Goal: Task Accomplishment & Management: Complete application form

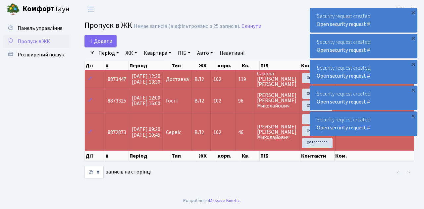
select select "25"
click at [29, 42] on span "Пропуск в ЖК" at bounding box center [34, 41] width 32 height 7
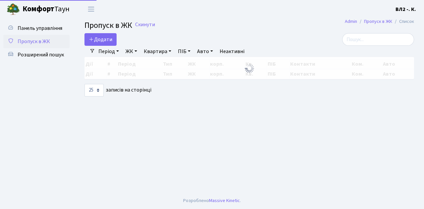
select select "25"
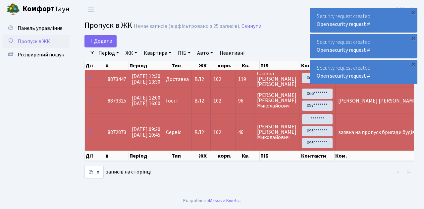
click span "Пропуск в ЖК"
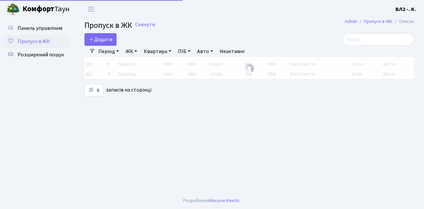
select select "25"
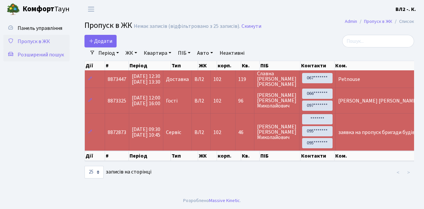
click at [38, 53] on span "Розширений пошук" at bounding box center [41, 54] width 46 height 7
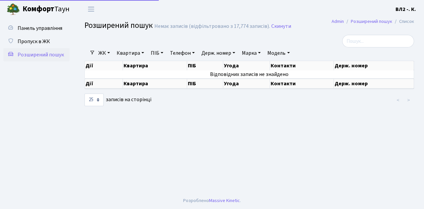
select select "25"
click at [35, 40] on span "Пропуск в ЖК" at bounding box center [34, 41] width 32 height 7
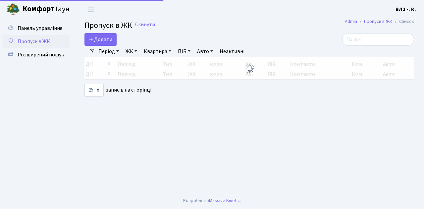
select select "25"
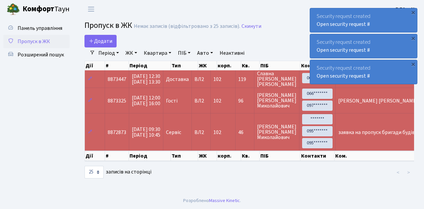
click at [29, 41] on span "Пропуск в ЖК" at bounding box center [34, 41] width 32 height 7
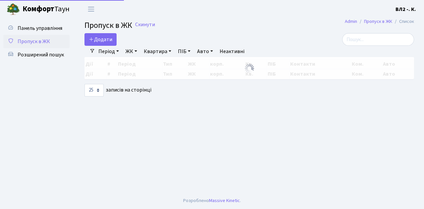
select select "25"
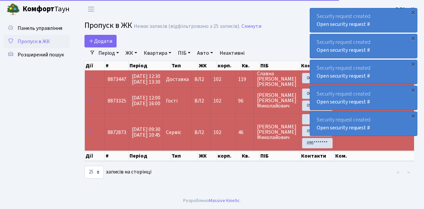
click at [32, 43] on span "Пропуск в ЖК" at bounding box center [34, 41] width 32 height 7
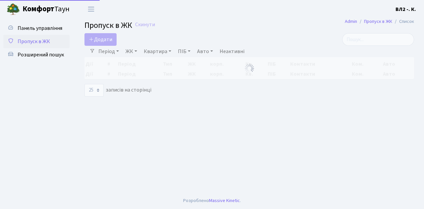
select select "25"
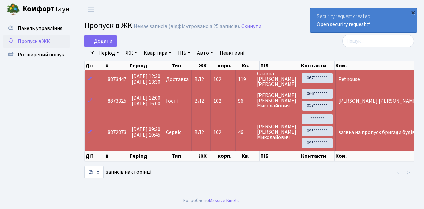
click at [413, 13] on div "×" at bounding box center [413, 12] width 7 height 7
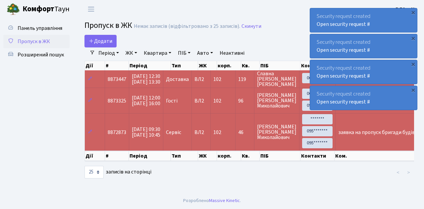
click at [38, 43] on span "Пропуск в ЖК" at bounding box center [34, 41] width 32 height 7
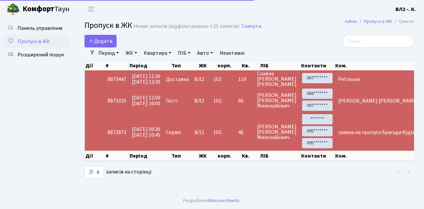
select select "25"
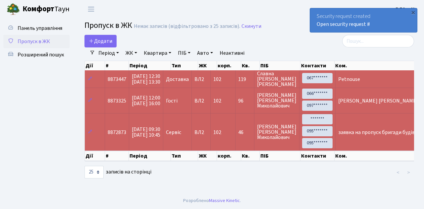
click at [36, 44] on span "Пропуск в ЖК" at bounding box center [34, 41] width 32 height 7
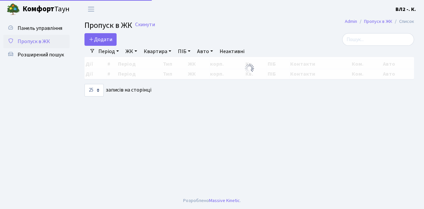
select select "25"
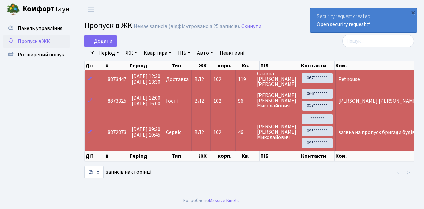
click at [41, 41] on span "Пропуск в ЖК" at bounding box center [34, 41] width 32 height 7
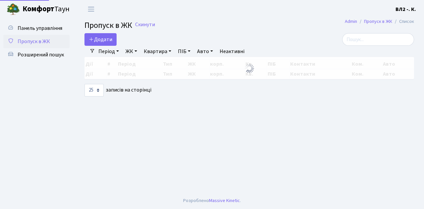
select select "25"
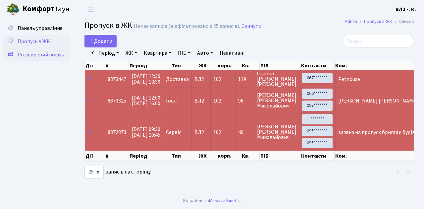
click at [39, 59] on link "Розширений пошук" at bounding box center [36, 54] width 66 height 13
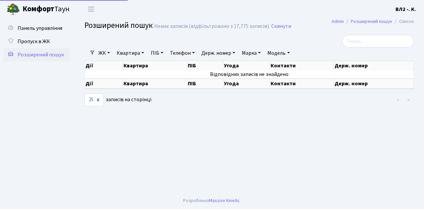
select select "25"
click at [133, 55] on link "Квартира" at bounding box center [130, 52] width 33 height 11
type input "34"
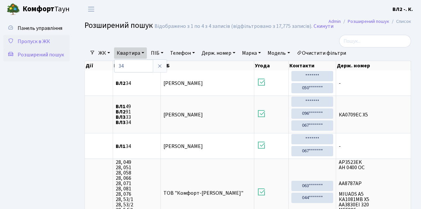
click at [44, 43] on span "Пропуск в ЖК" at bounding box center [34, 41] width 32 height 7
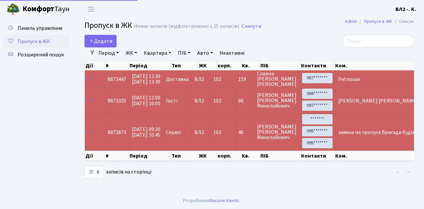
select select "25"
click at [105, 42] on span "Додати" at bounding box center [101, 40] width 24 height 7
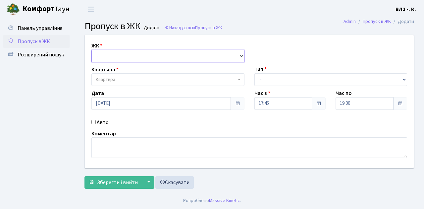
click at [126, 51] on select "- [STREET_ADDRESS][PERSON_NAME]" at bounding box center [167, 56] width 153 height 13
select select "317"
click at [91, 50] on select "- [STREET_ADDRESS][PERSON_NAME]" at bounding box center [167, 56] width 153 height 13
select select
click at [119, 75] on span "Квартира" at bounding box center [167, 79] width 153 height 13
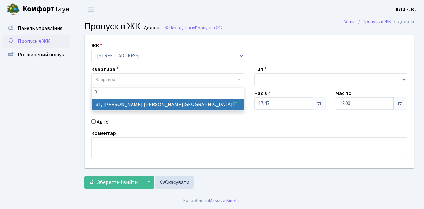
type input "31"
select select "38032"
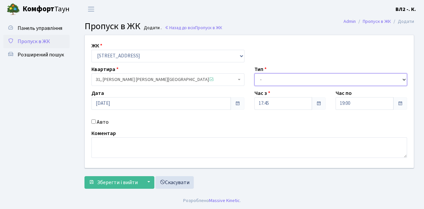
click at [260, 82] on select "- Доставка Таксі Гості Сервіс" at bounding box center [330, 79] width 153 height 13
select select "1"
click at [254, 73] on select "- Доставка Таксі Гості Сервіс" at bounding box center [330, 79] width 153 height 13
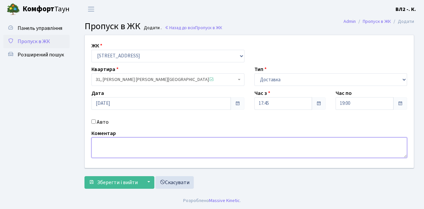
click at [110, 148] on textarea at bounding box center [249, 147] width 316 height 21
type textarea "Glovo"
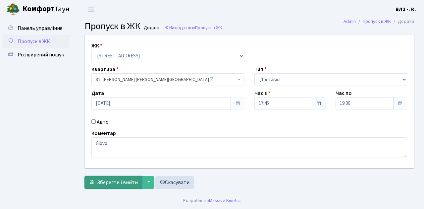
click at [123, 179] on span "Зберегти і вийти" at bounding box center [117, 182] width 41 height 7
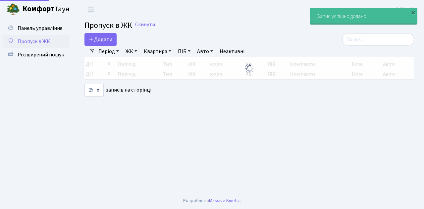
select select "25"
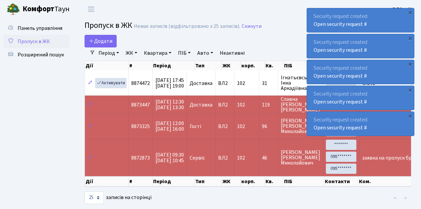
click at [54, 86] on ul "Панель управління Пропуск в ЖК Розширений пошук" at bounding box center [36, 112] width 66 height 180
click at [40, 42] on span "Пропуск в ЖК" at bounding box center [34, 41] width 32 height 7
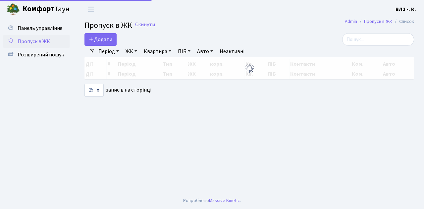
select select "25"
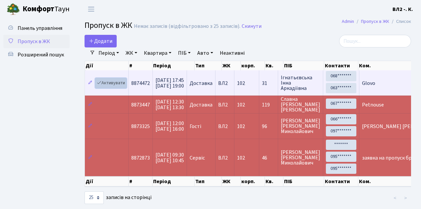
click at [117, 84] on link "Активувати" at bounding box center [110, 83] width 31 height 10
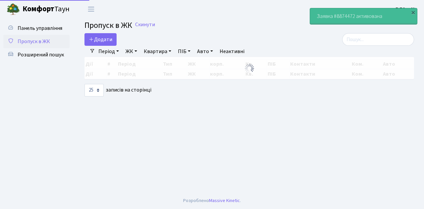
select select "25"
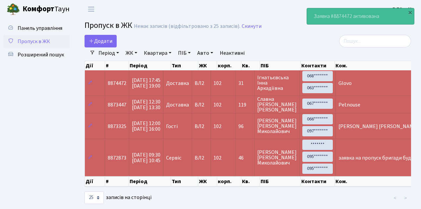
click at [31, 40] on span "Пропуск в ЖК" at bounding box center [34, 41] width 32 height 7
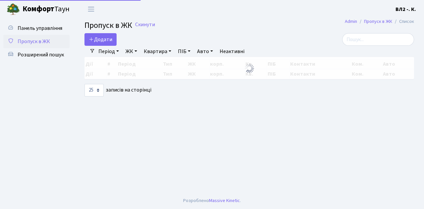
select select "25"
